Goal: Task Accomplishment & Management: Manage account settings

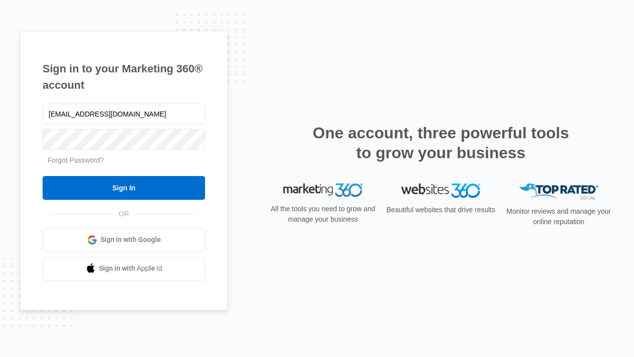
type input "dankie614@gmail.com"
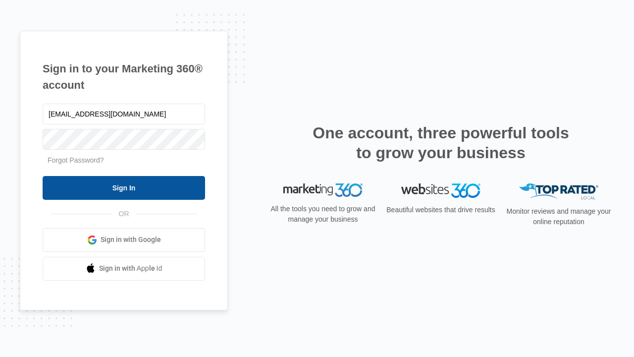
click at [124, 187] on input "Sign In" at bounding box center [124, 188] width 163 height 24
